Goal: Transaction & Acquisition: Book appointment/travel/reservation

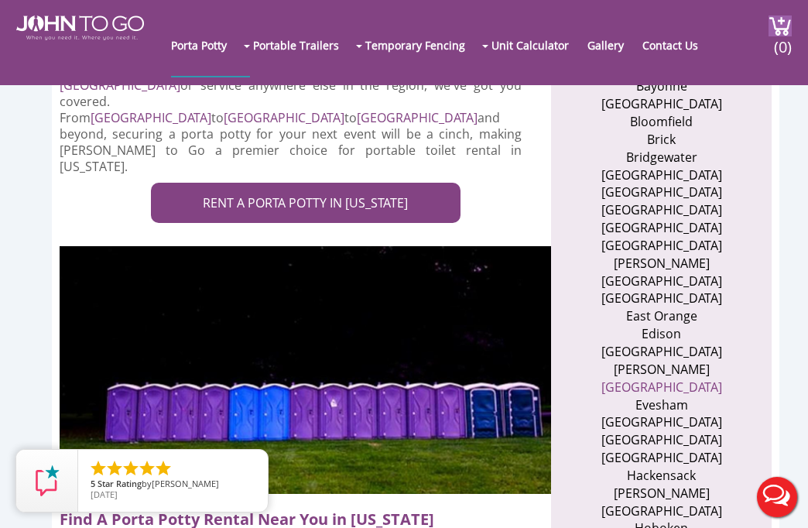
scroll to position [541, 0]
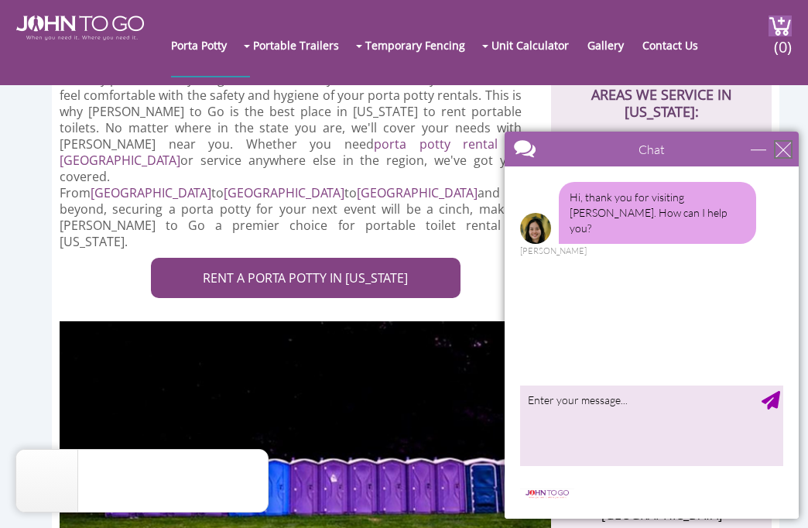
click at [784, 149] on div "close" at bounding box center [782, 149] width 15 height 15
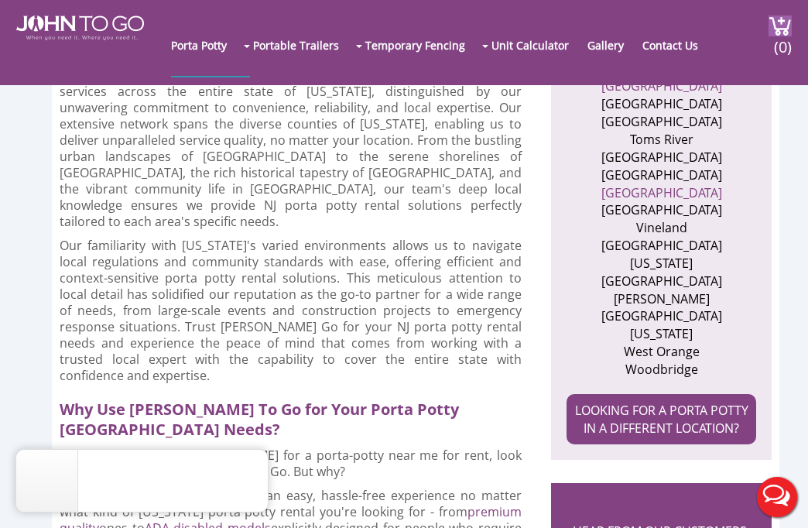
scroll to position [1624, 0]
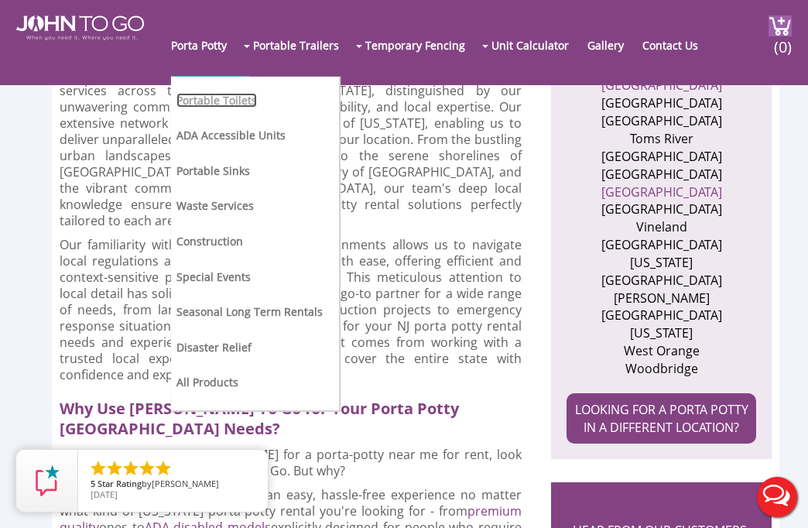
click at [203, 99] on link "Portable Toilets" at bounding box center [216, 100] width 80 height 15
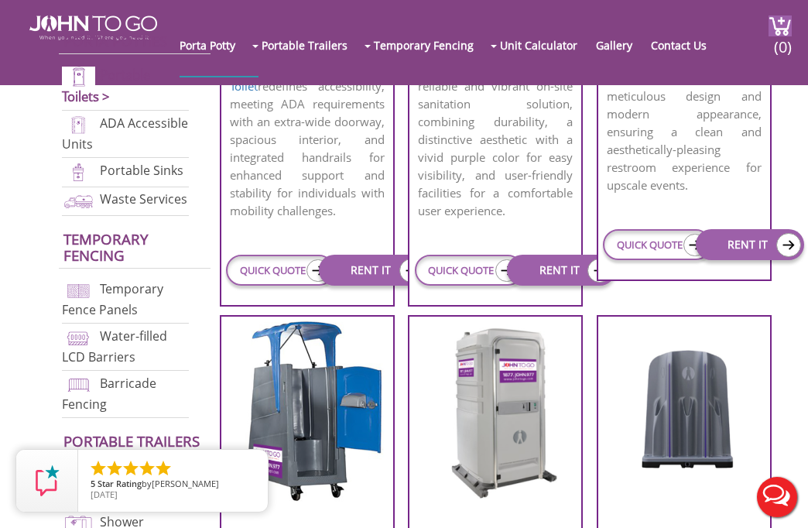
scroll to position [851, 0]
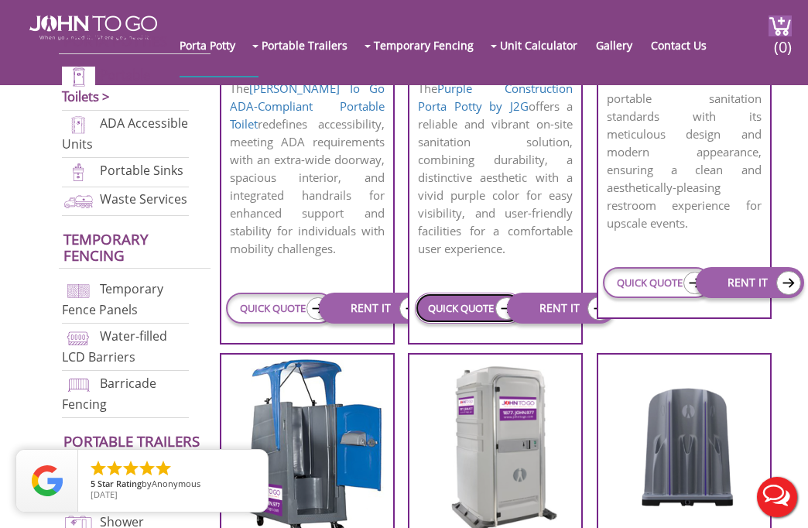
click at [460, 311] on link "QUICK QUOTE" at bounding box center [469, 307] width 108 height 31
